Goal: Information Seeking & Learning: Learn about a topic

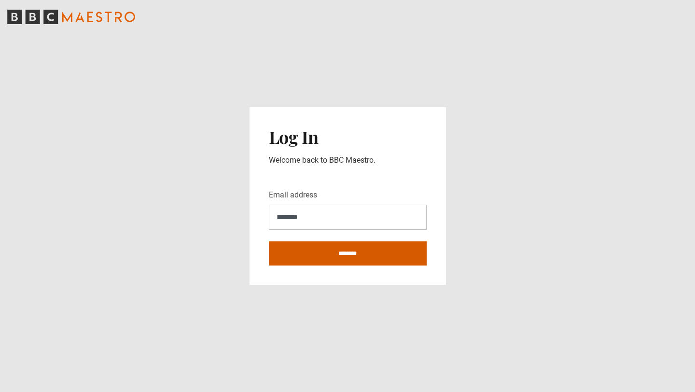
type input "**********"
click at [361, 253] on input "********" at bounding box center [348, 253] width 158 height 24
type input "**********"
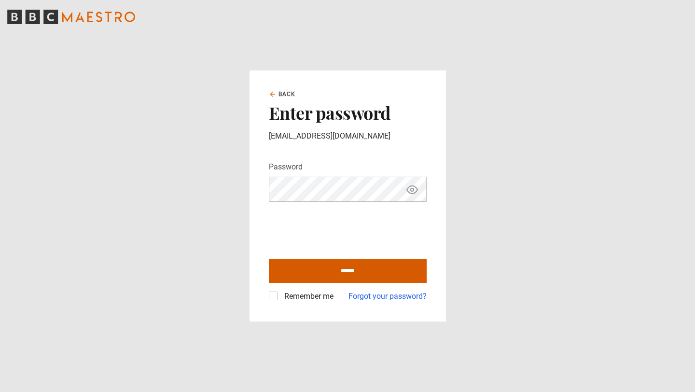
click at [306, 262] on input "******" at bounding box center [348, 271] width 158 height 24
type input "**********"
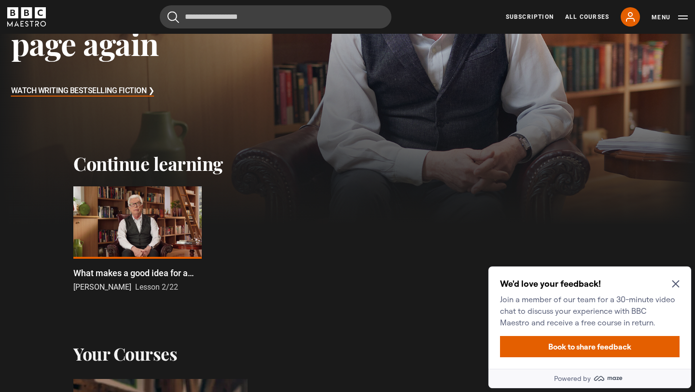
click at [672, 283] on icon "Close Maze Prompt" at bounding box center [676, 284] width 8 height 8
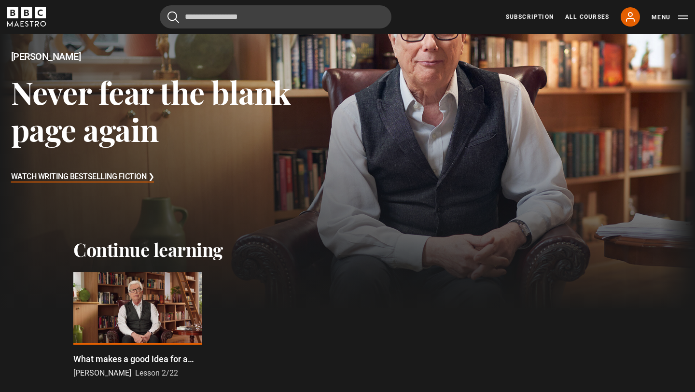
scroll to position [113, 0]
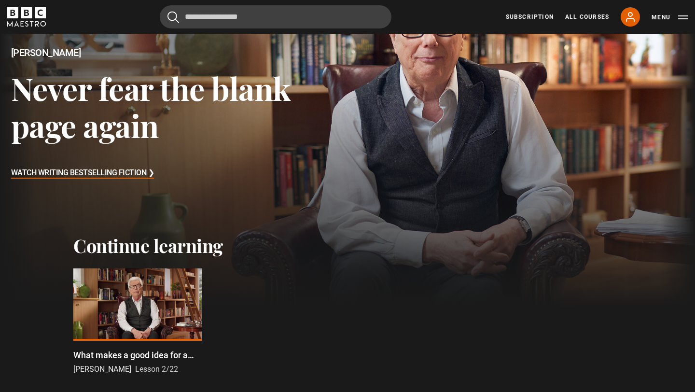
click at [126, 291] on div at bounding box center [137, 304] width 128 height 72
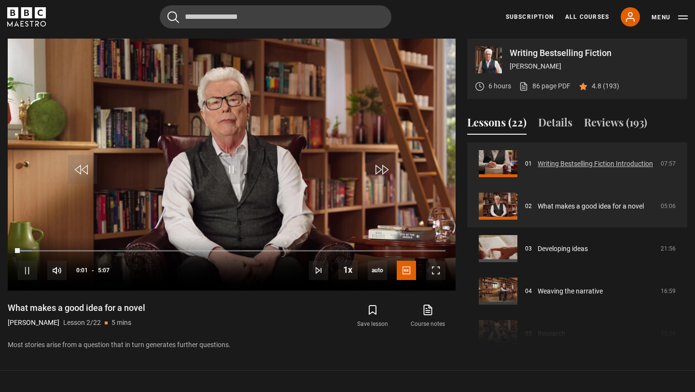
click at [556, 163] on link "Writing Bestselling Fiction Introduction" at bounding box center [595, 164] width 115 height 10
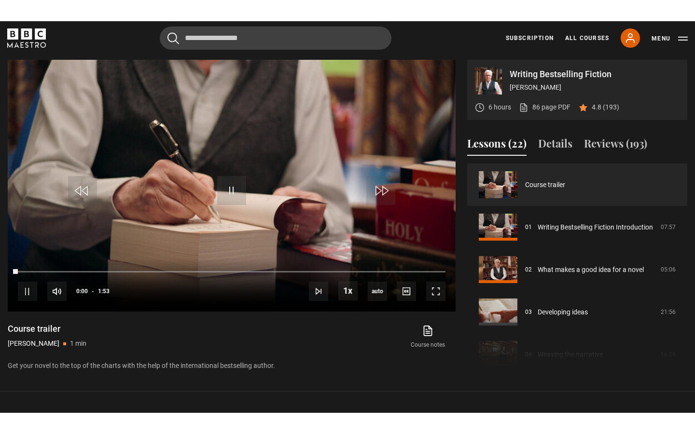
scroll to position [397, 0]
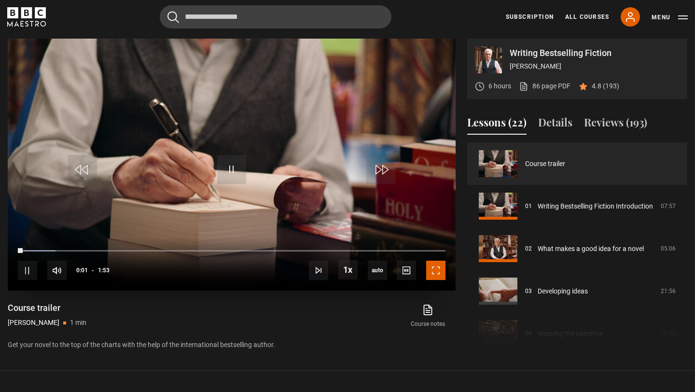
click at [438, 269] on span "Video Player" at bounding box center [435, 270] width 19 height 19
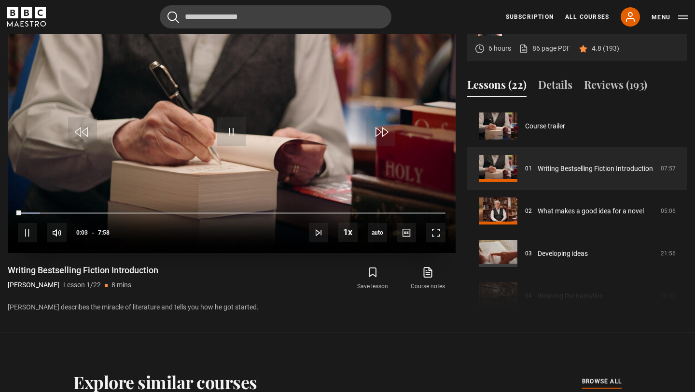
scroll to position [410, 0]
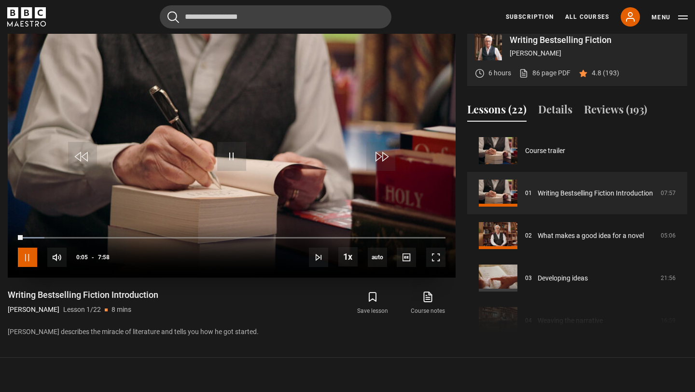
click at [29, 251] on span "Video Player" at bounding box center [27, 257] width 19 height 19
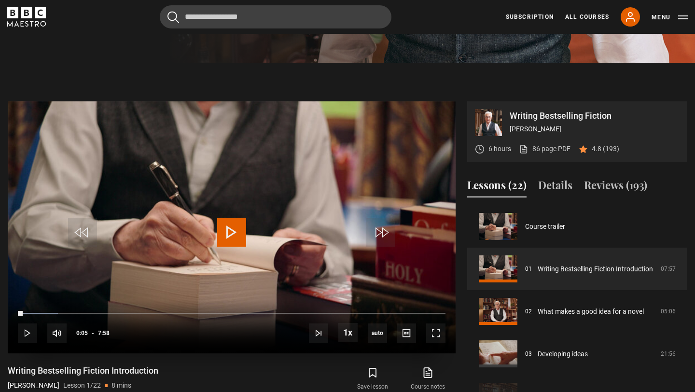
scroll to position [333, 0]
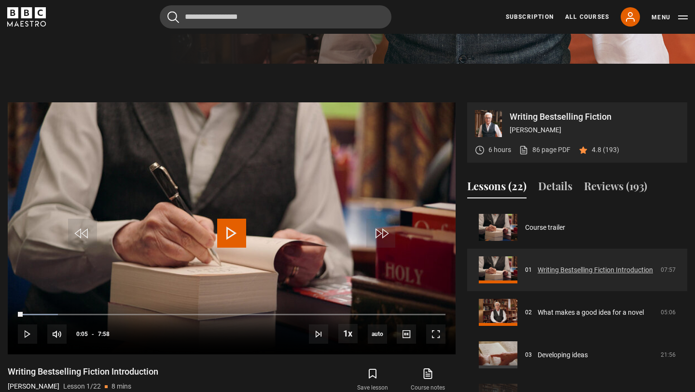
click at [558, 268] on link "Writing Bestselling Fiction Introduction" at bounding box center [595, 270] width 115 height 10
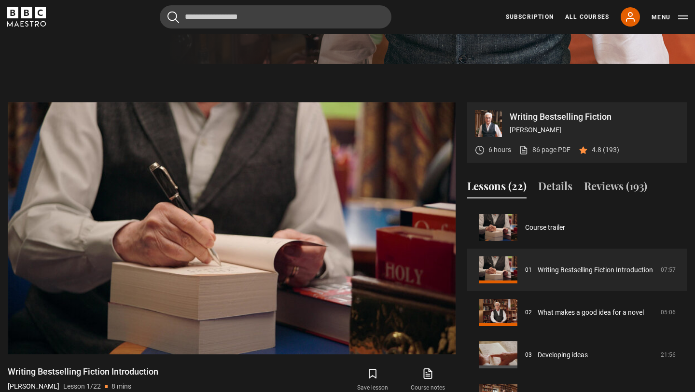
scroll to position [397, 0]
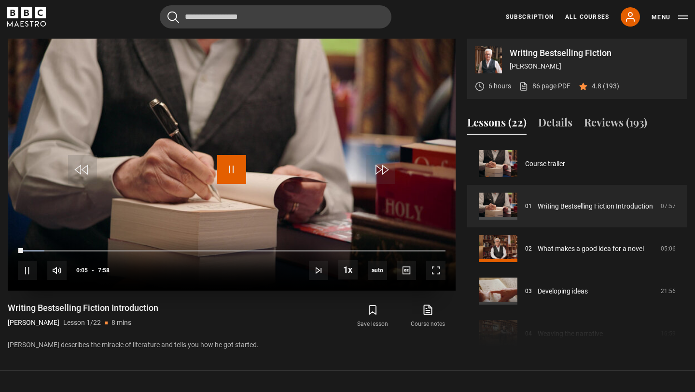
click at [217, 173] on span "Video Player" at bounding box center [231, 169] width 29 height 29
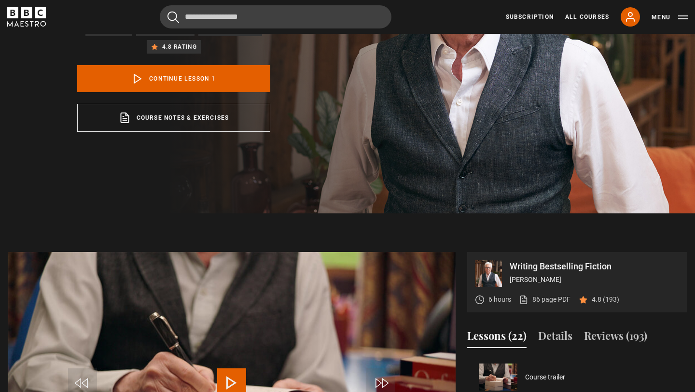
scroll to position [0, 0]
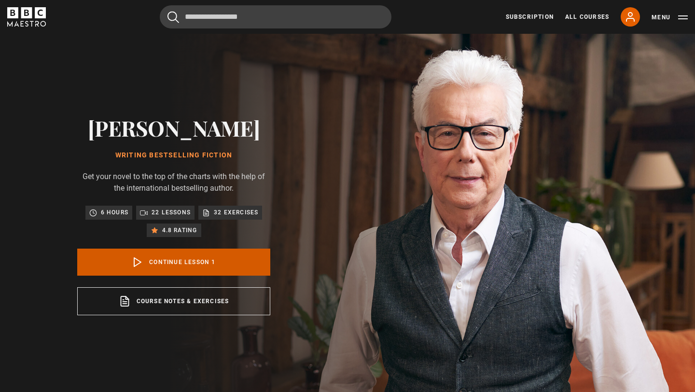
click at [181, 266] on link "Continue lesson 1" at bounding box center [173, 262] width 193 height 27
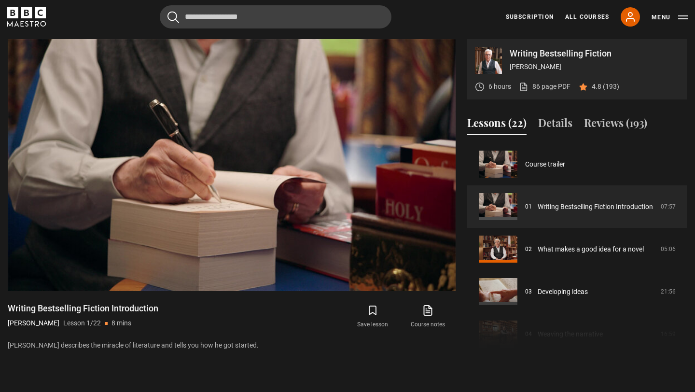
scroll to position [397, 0]
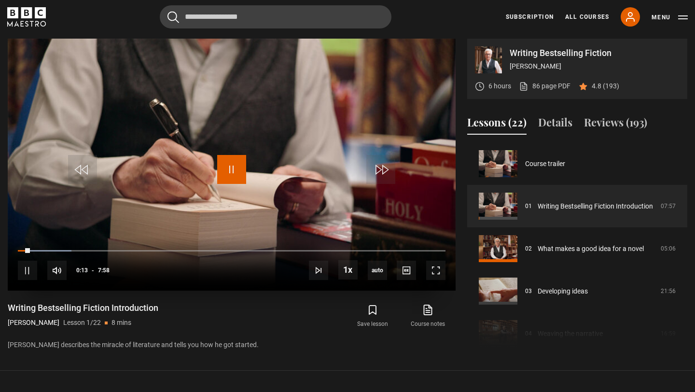
click at [227, 175] on span "Video Player" at bounding box center [231, 169] width 29 height 29
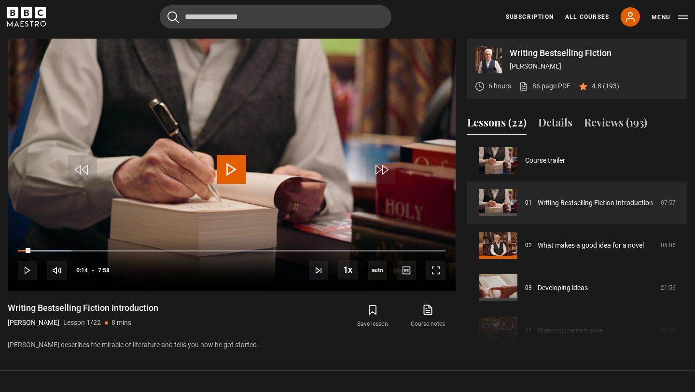
scroll to position [2, 0]
click at [30, 264] on span "Video Player" at bounding box center [27, 270] width 19 height 19
click at [439, 277] on span "Video Player" at bounding box center [435, 270] width 19 height 19
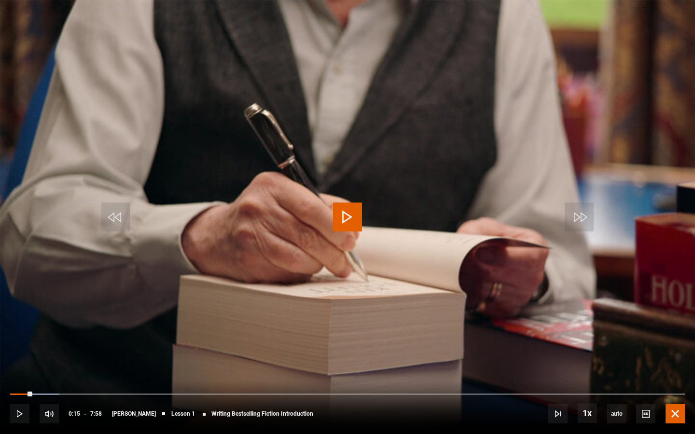
click at [672, 391] on span "Video Player" at bounding box center [675, 413] width 19 height 19
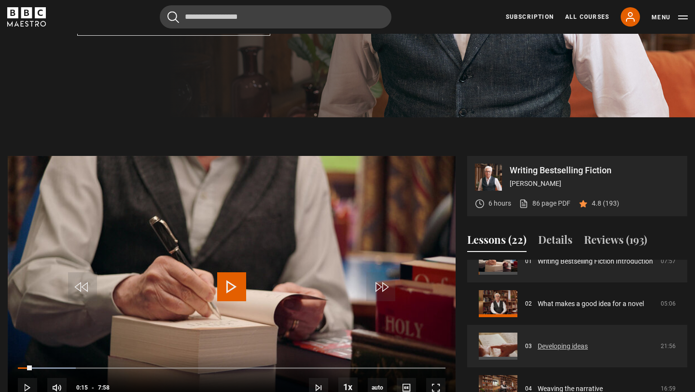
scroll to position [0, 0]
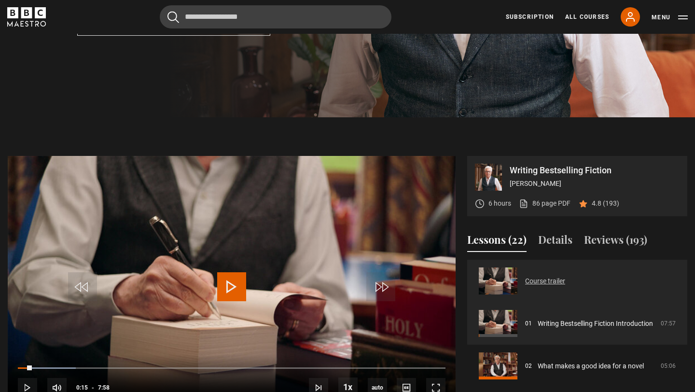
click at [525, 279] on link "Course trailer" at bounding box center [545, 281] width 40 height 10
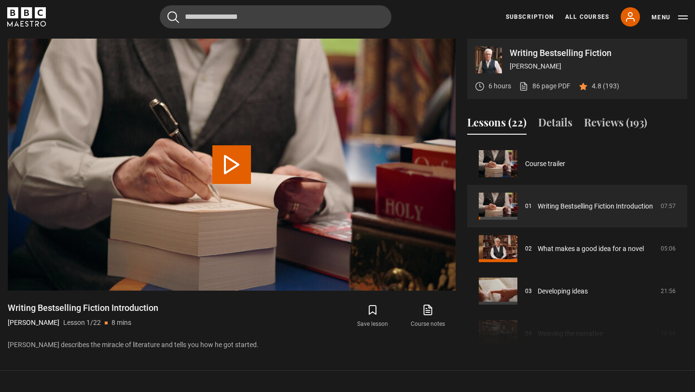
scroll to position [397, 0]
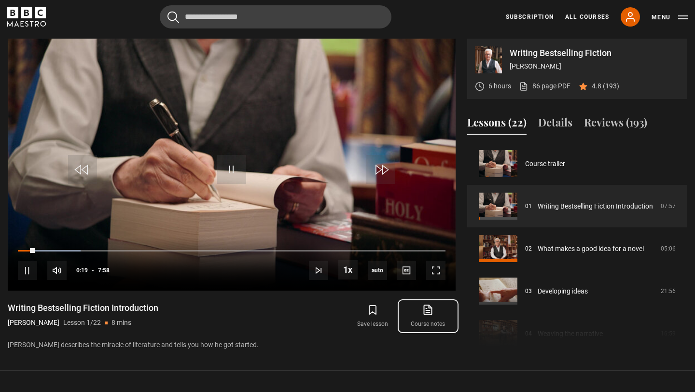
click at [427, 314] on icon at bounding box center [428, 310] width 8 height 10
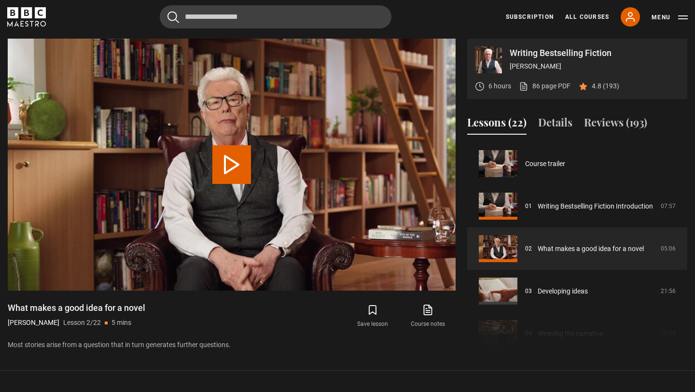
scroll to position [42, 0]
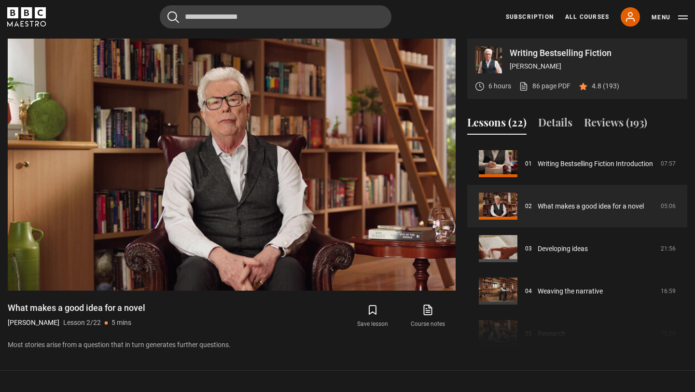
click at [345, 188] on video "Video Player" at bounding box center [232, 165] width 448 height 252
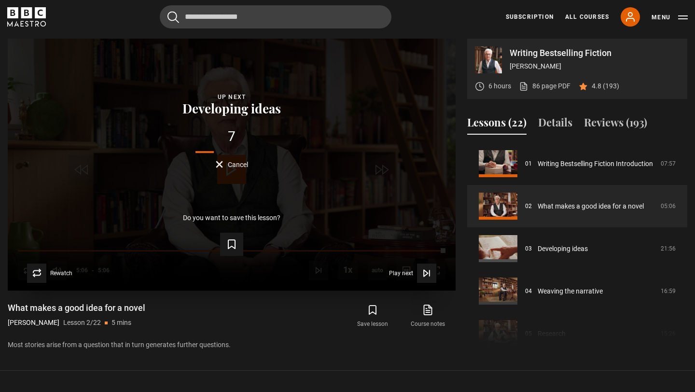
click at [235, 168] on div "Lesson Completed Up next Developing ideas 7 Cancel Do you want to save this les…" at bounding box center [232, 165] width 448 height 252
click at [293, 310] on div "Save lesson Course notes opens in new tab" at bounding box center [353, 316] width 206 height 28
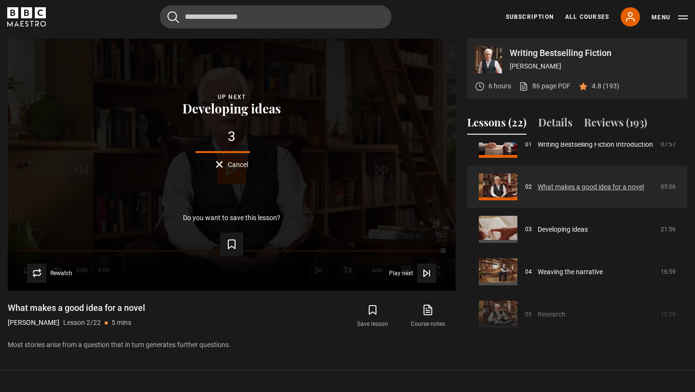
scroll to position [73, 0]
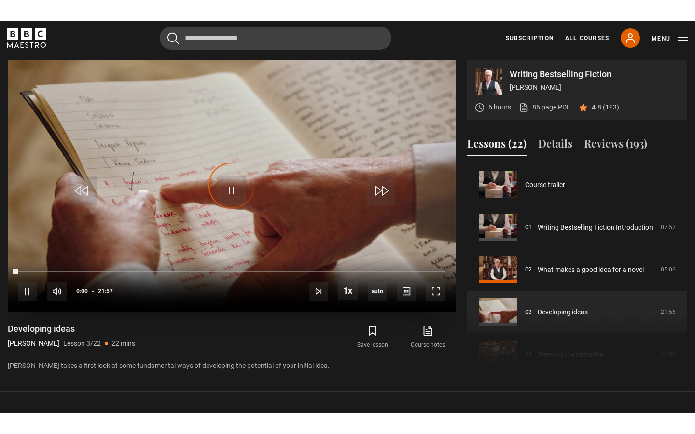
scroll to position [85, 0]
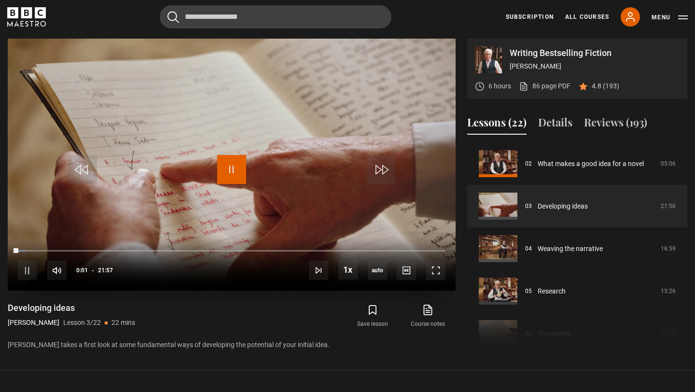
click at [233, 172] on span "Video Player" at bounding box center [231, 169] width 29 height 29
click at [220, 161] on span "Video Player" at bounding box center [231, 169] width 29 height 29
click at [444, 276] on span "Video Player" at bounding box center [435, 270] width 19 height 19
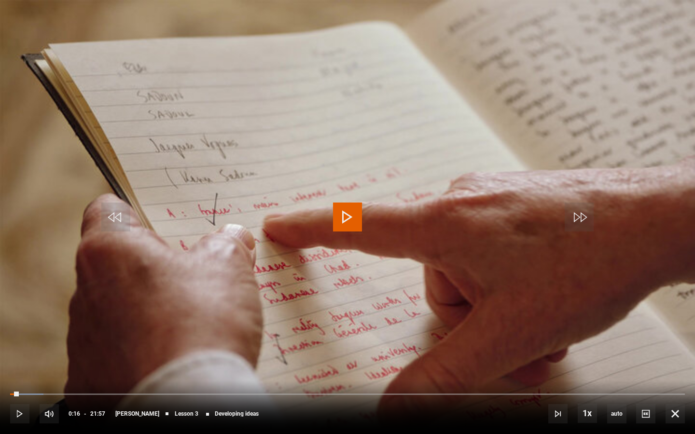
click at [352, 214] on span "Video Player" at bounding box center [347, 217] width 29 height 29
drag, startPoint x: 18, startPoint y: 392, endPoint x: 9, endPoint y: 392, distance: 9.7
click at [9, 391] on div "10s Skip Back 10 seconds Play 10s Skip Forward 10 seconds Loaded : 0.00% 00:00 …" at bounding box center [347, 408] width 695 height 54
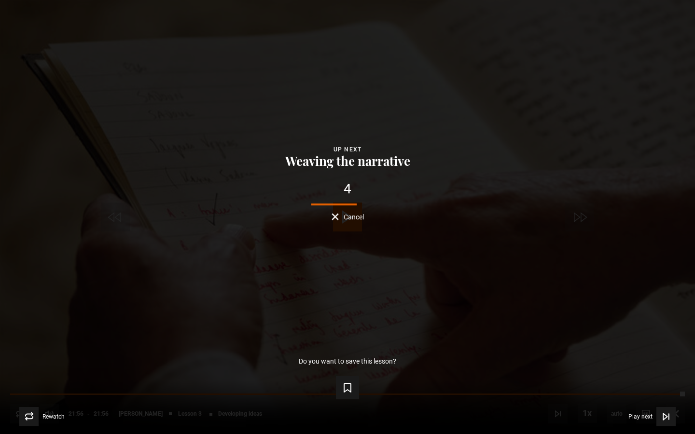
click at [346, 215] on span "Cancel" at bounding box center [354, 217] width 20 height 7
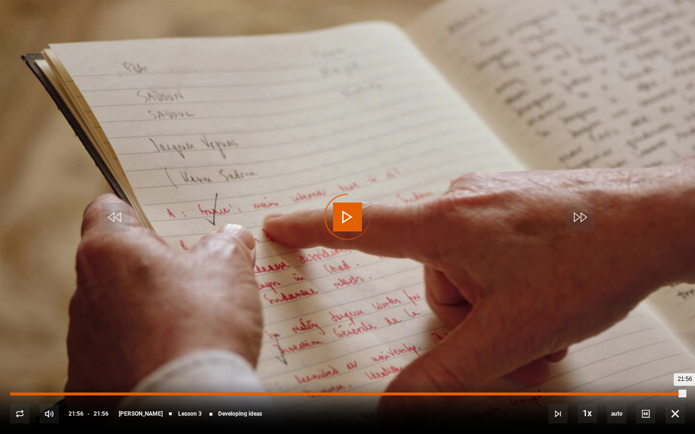
click at [664, 391] on div "21:14" at bounding box center [664, 394] width 1 height 3
click at [646, 391] on div "20:39" at bounding box center [646, 394] width 1 height 3
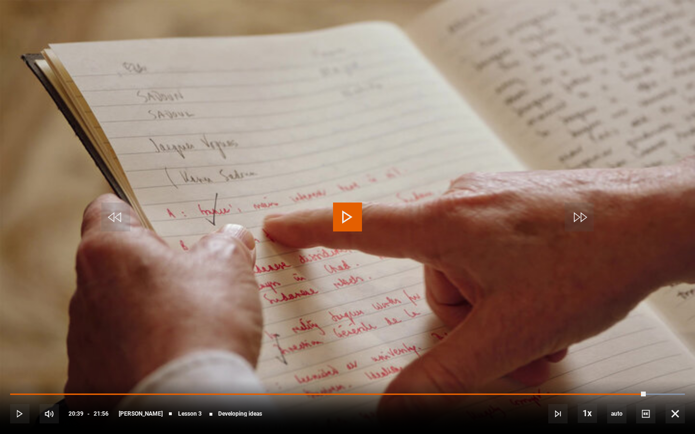
click at [354, 216] on span "Video Player" at bounding box center [347, 217] width 29 height 29
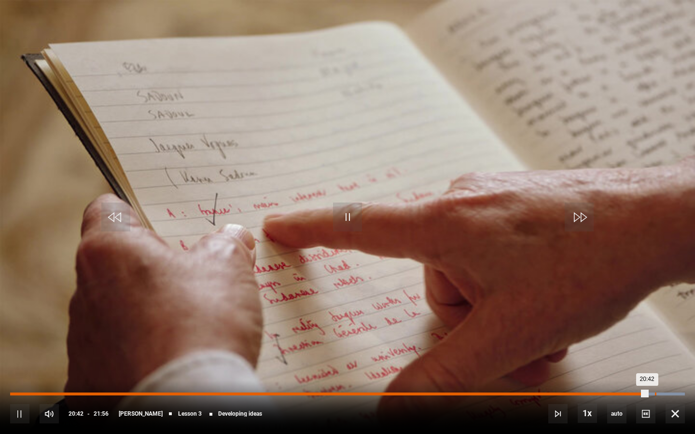
click at [654, 391] on div "Loaded : 100.00% 20:57 20:42" at bounding box center [347, 394] width 675 height 3
click at [658, 391] on div "Loaded : 100.00% 21:03 20:57" at bounding box center [347, 394] width 675 height 3
click at [660, 391] on div "Loaded : 100.00% 21:09 21:03" at bounding box center [347, 394] width 675 height 3
click at [663, 391] on div "Loaded : 100.00% 21:14 21:09" at bounding box center [347, 394] width 675 height 3
click at [666, 391] on div "Loaded : 100.00% 21:19 21:15" at bounding box center [347, 394] width 675 height 3
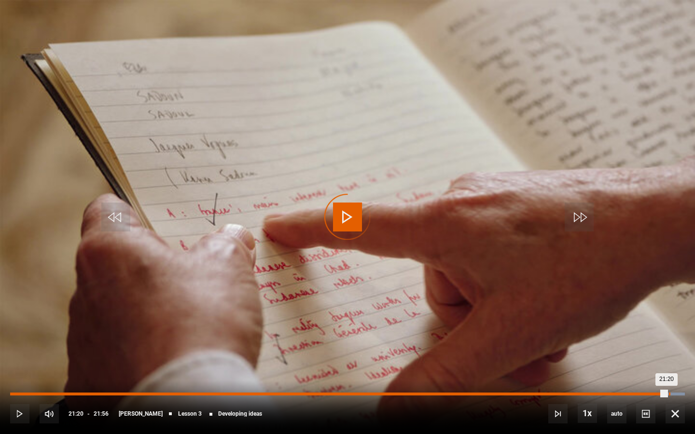
click at [668, 391] on div "Loaded : 100.00% 21:25 21:20" at bounding box center [347, 394] width 675 height 3
click at [671, 391] on div "21:29" at bounding box center [671, 394] width 1 height 3
click at [672, 391] on div "21:30" at bounding box center [341, 394] width 662 height 3
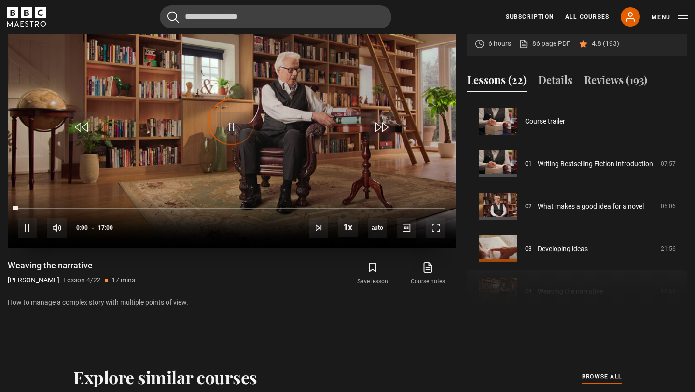
scroll to position [127, 0]
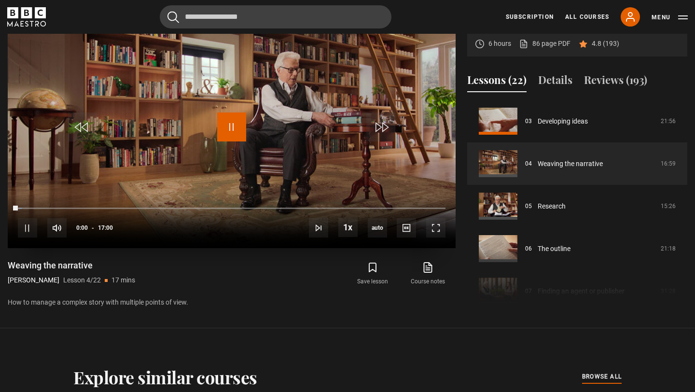
click at [237, 129] on span "Video Player" at bounding box center [231, 126] width 29 height 29
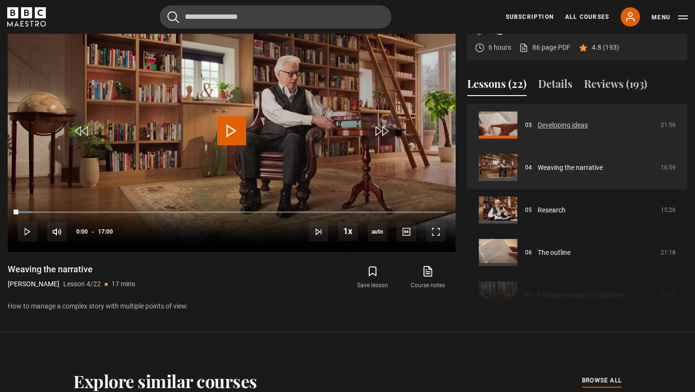
click at [576, 126] on link "Developing ideas" at bounding box center [563, 125] width 50 height 10
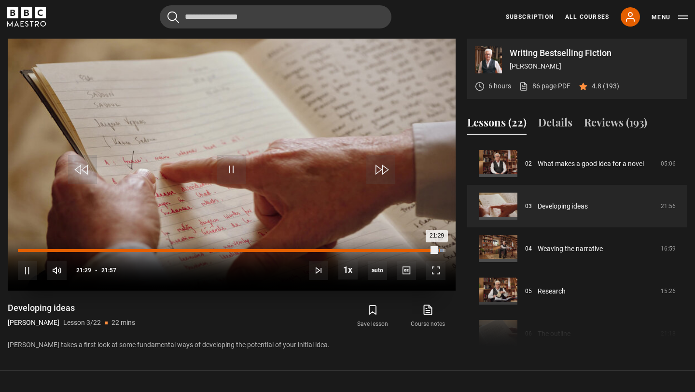
click at [439, 250] on div "Loaded : 99.47% 21:36 21:29" at bounding box center [232, 250] width 428 height 3
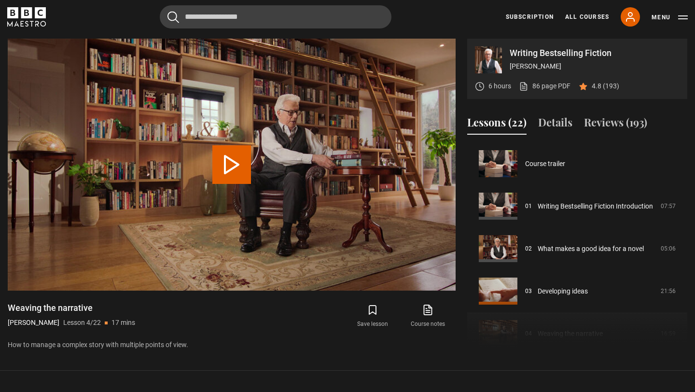
scroll to position [127, 0]
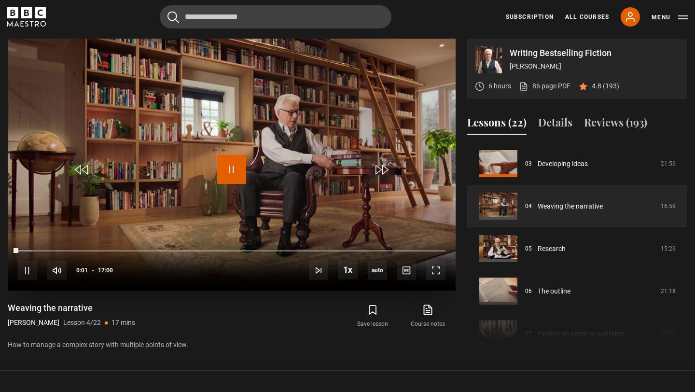
click at [228, 168] on span "Video Player" at bounding box center [231, 169] width 29 height 29
